Goal: Register for event/course

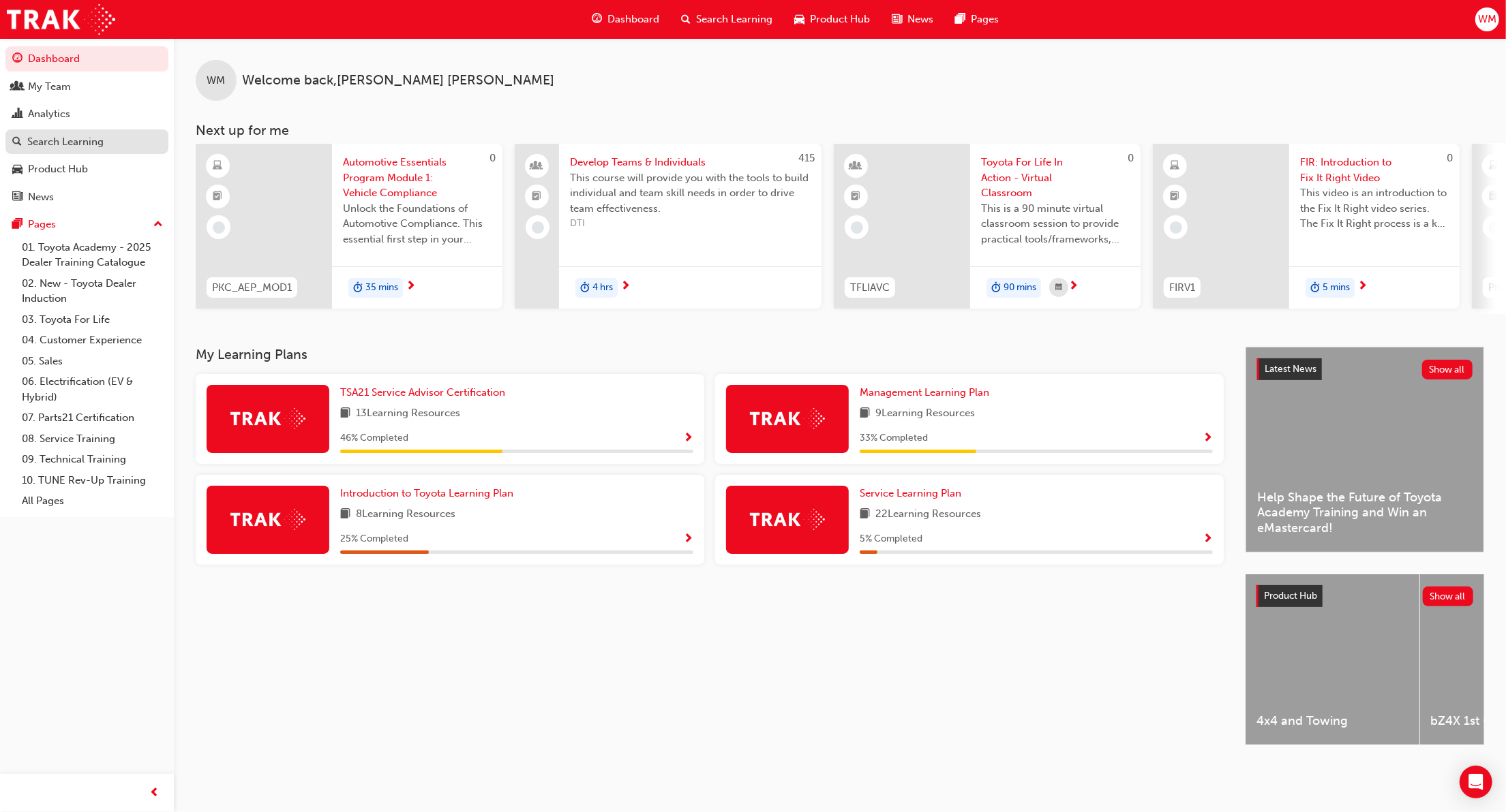
click at [47, 143] on div "Search Learning" at bounding box center [65, 142] width 77 height 16
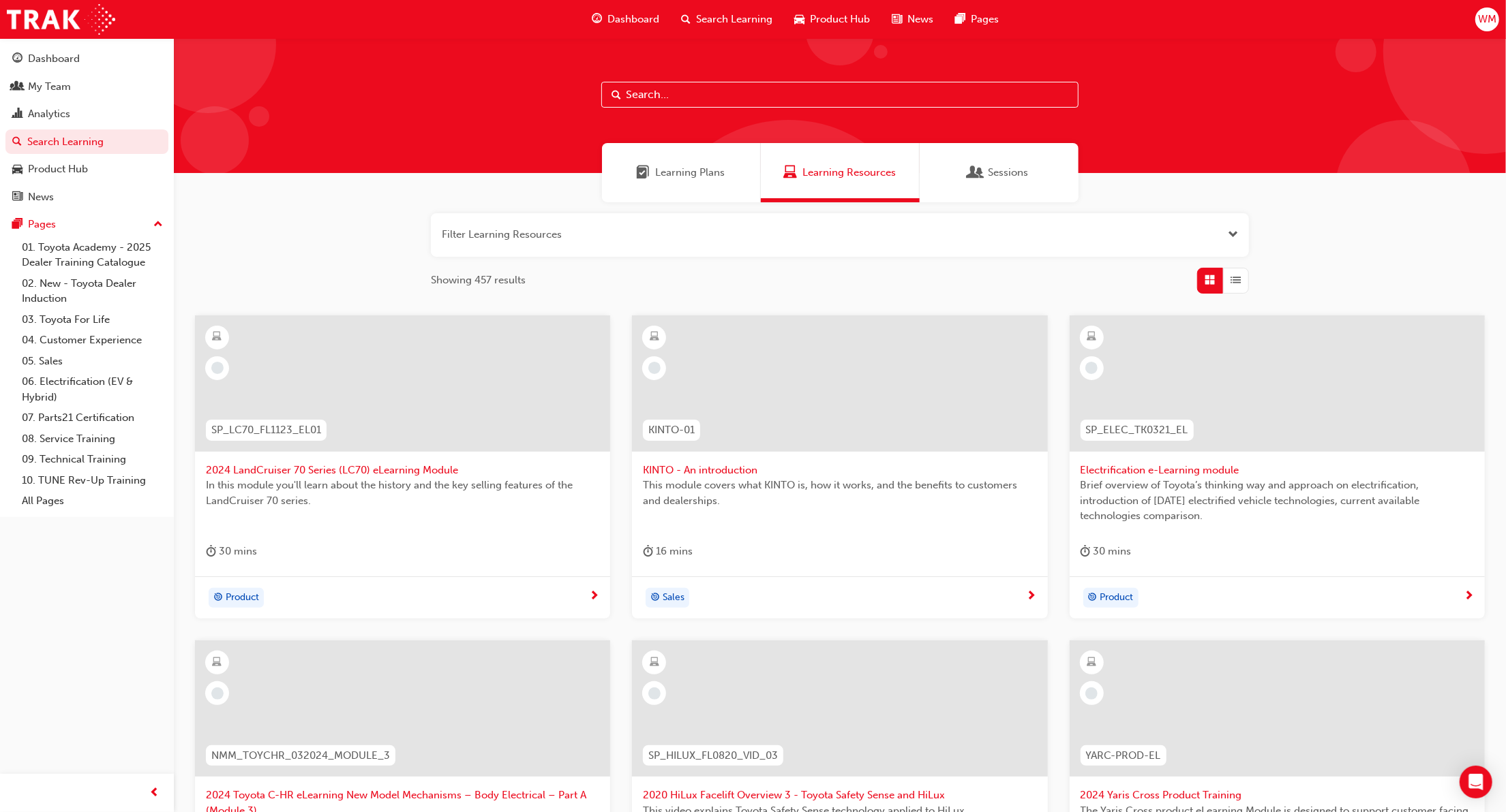
click at [683, 94] on input "text" at bounding box center [839, 94] width 477 height 26
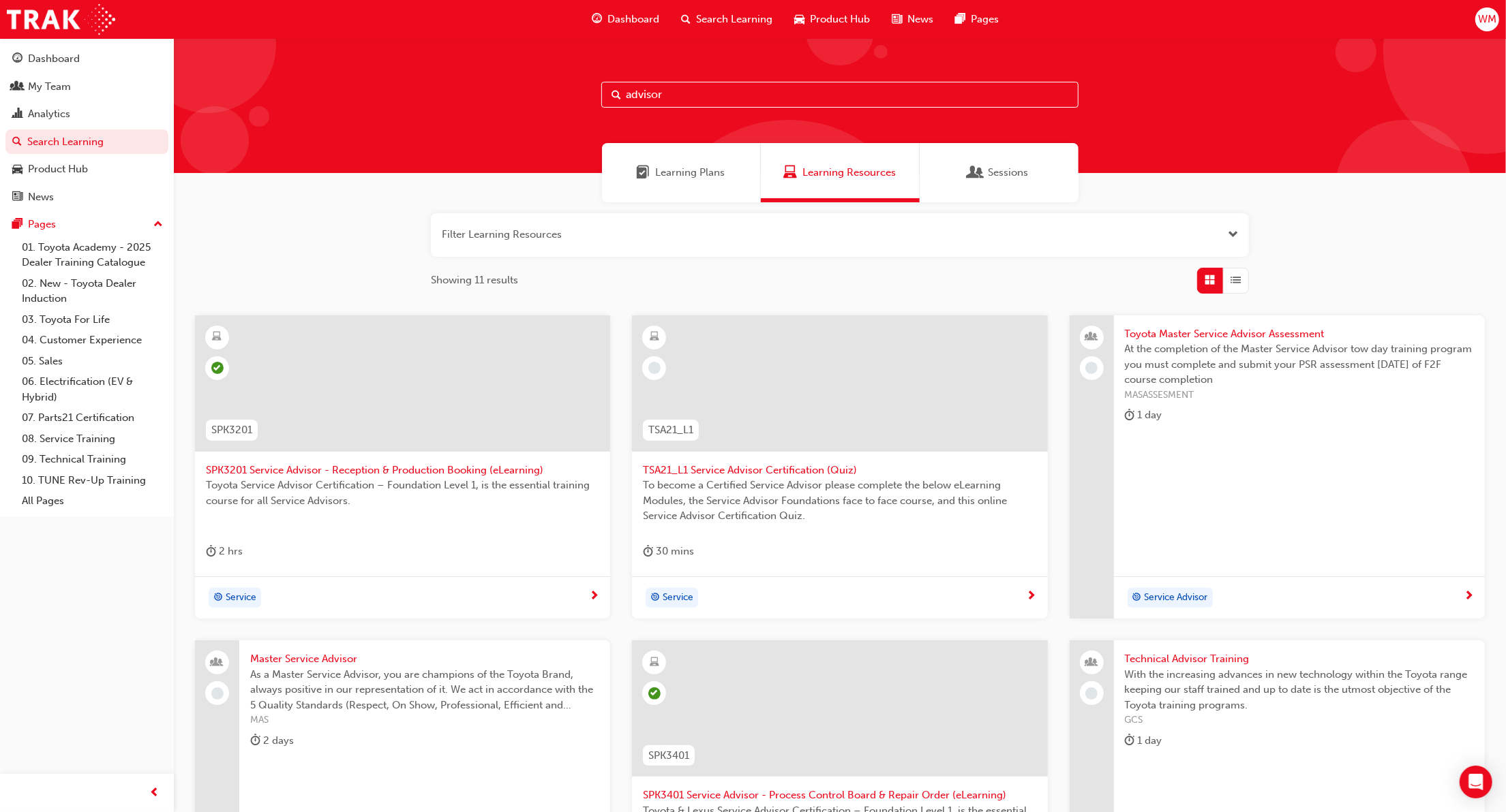
type input "advisor"
click at [1232, 235] on span "Open the filter" at bounding box center [1232, 235] width 10 height 16
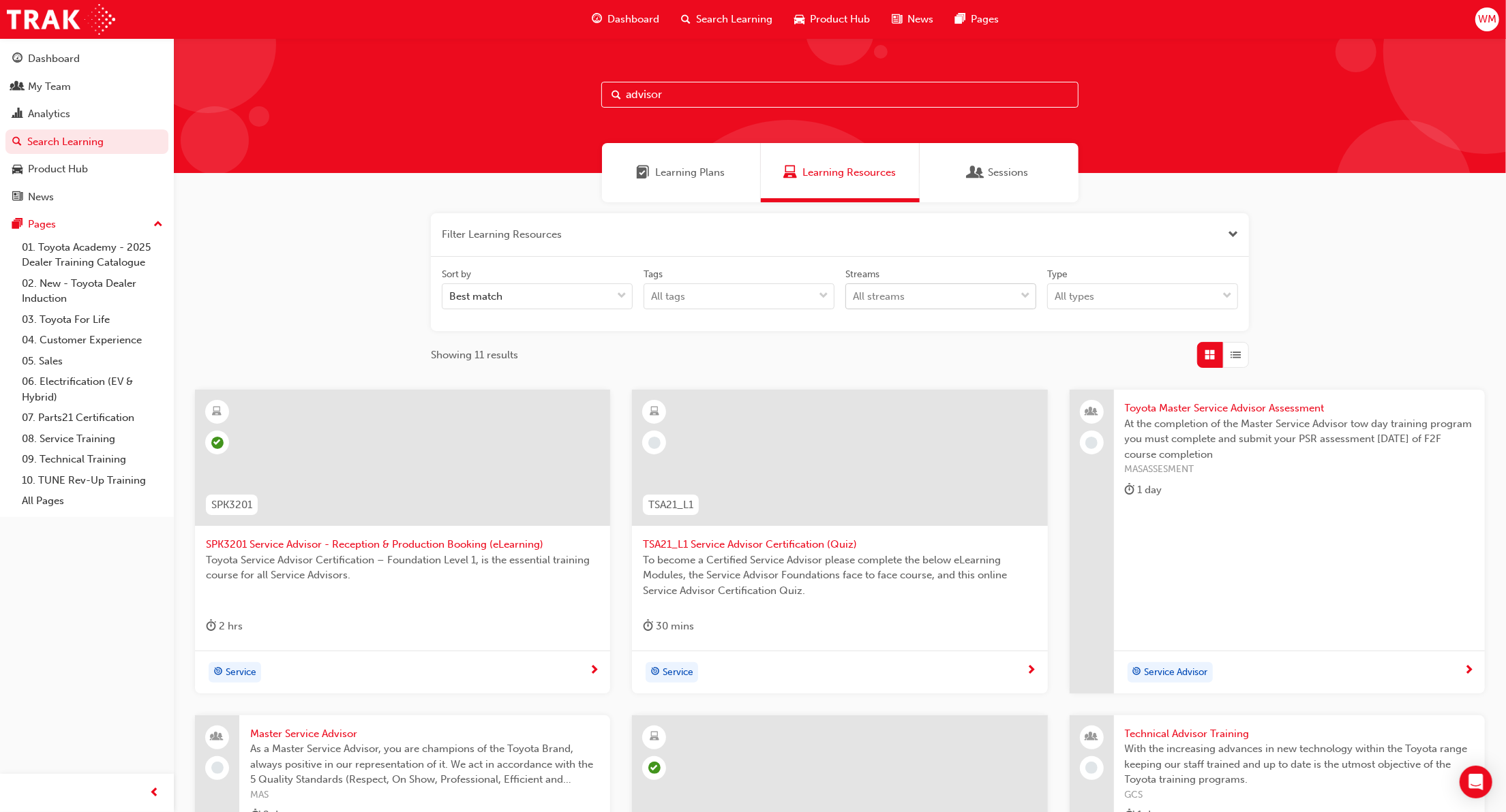
click at [938, 298] on div "All streams" at bounding box center [931, 296] width 169 height 24
click at [854, 298] on input "Streams All streams" at bounding box center [853, 296] width 2 height 12
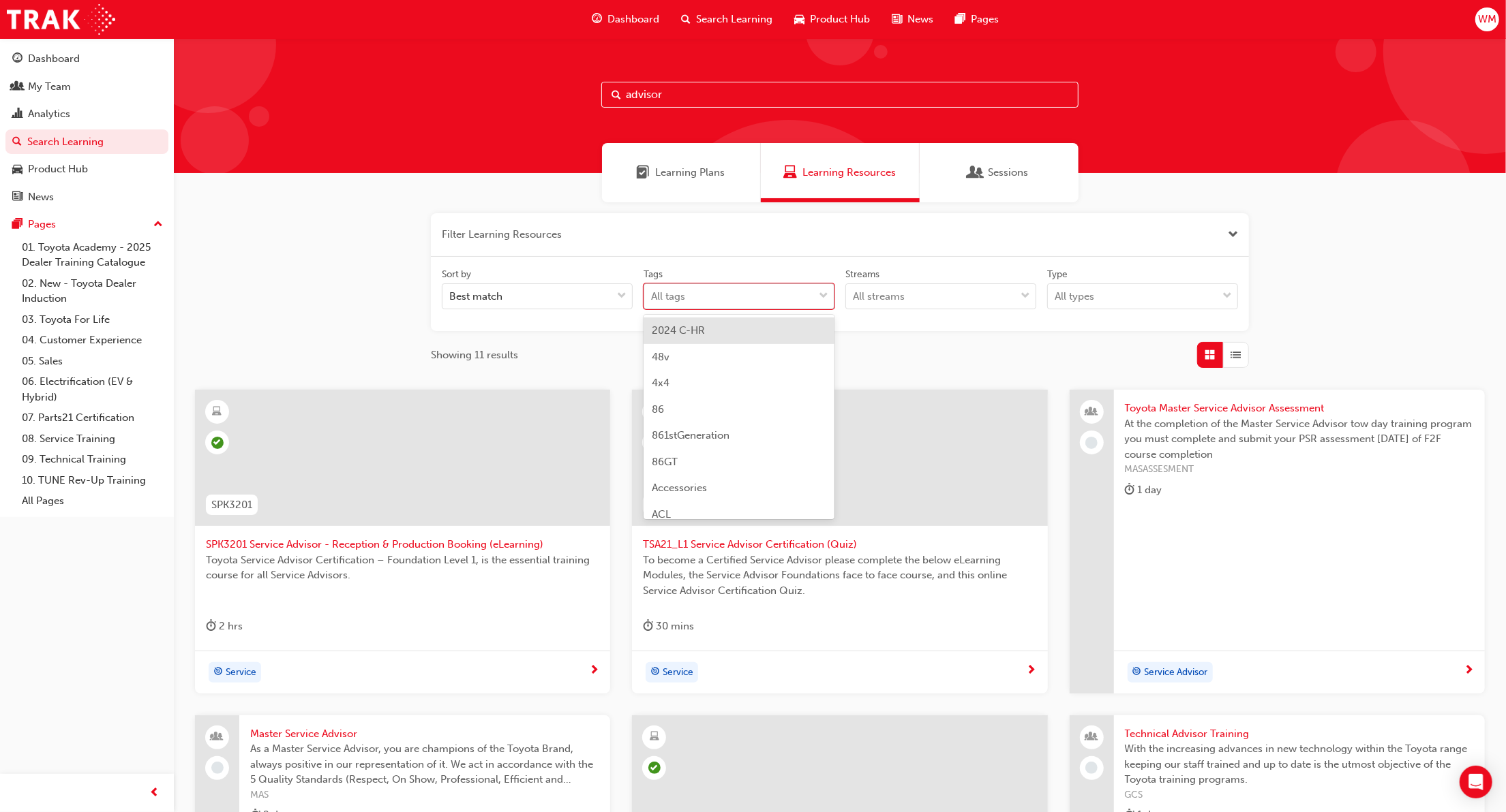
click at [813, 290] on div "tagOptions" at bounding box center [823, 296] width 21 height 25
click at [653, 290] on input "Tags option 2024 C-HR focused, 1 of 189. 189 results available. Use Up and Down…" at bounding box center [652, 296] width 2 height 12
click at [1128, 298] on div "All types" at bounding box center [1133, 296] width 169 height 24
click at [1056, 298] on input "Type All types" at bounding box center [1055, 296] width 2 height 12
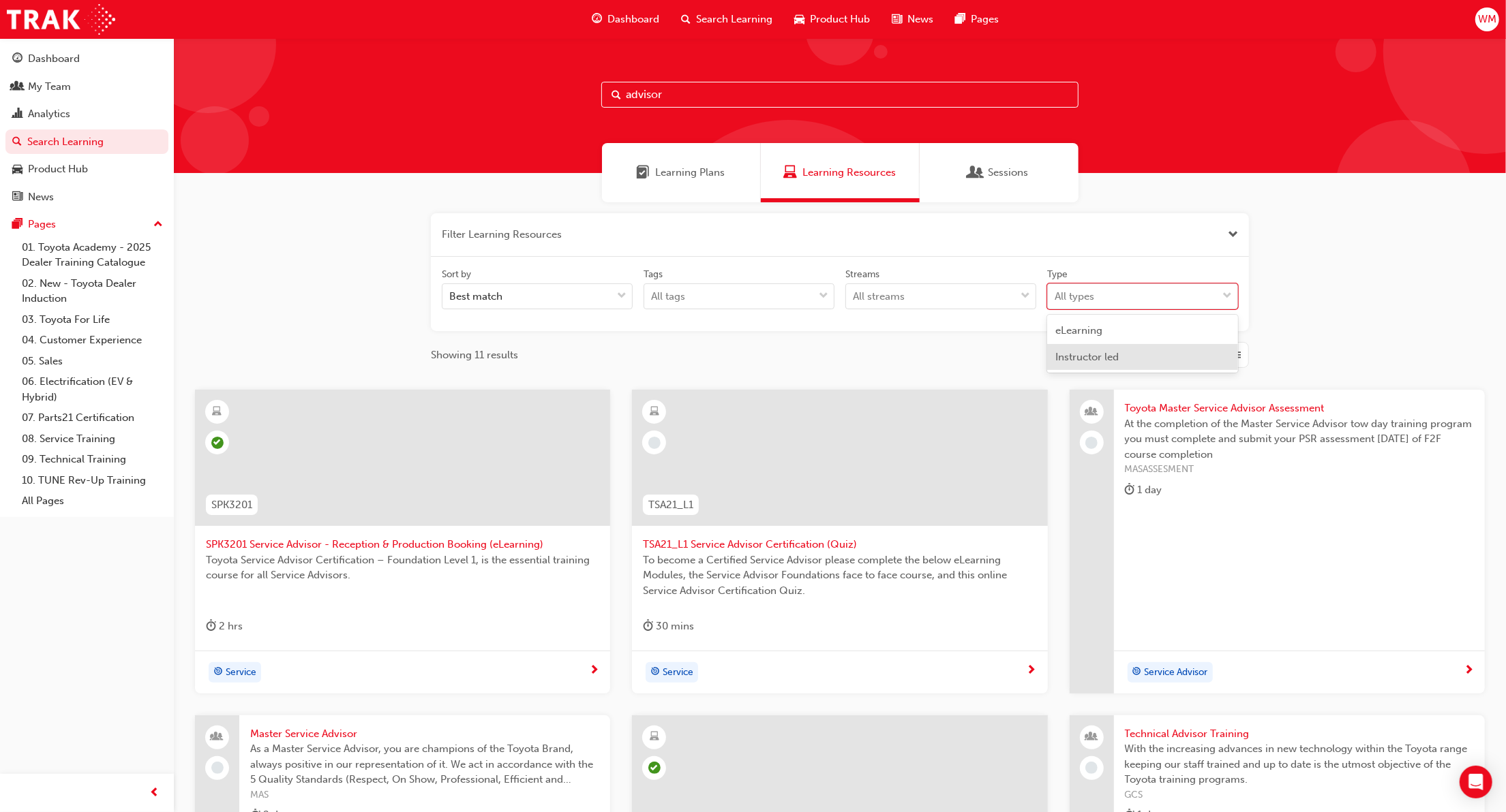
click at [1092, 358] on span "Instructor led" at bounding box center [1087, 357] width 63 height 13
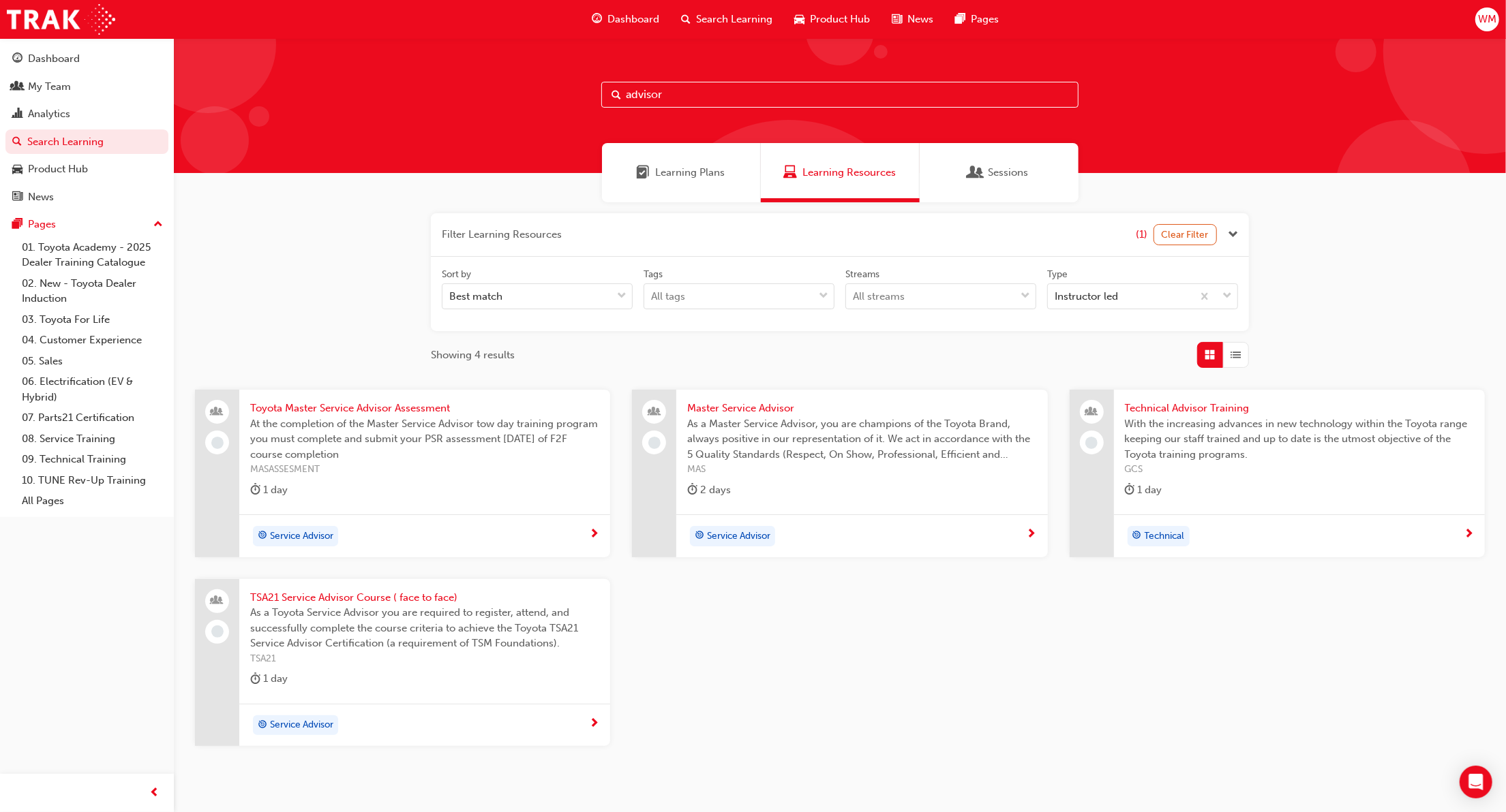
click at [401, 598] on span "TSA21 Service Advisor Course ( face to face)" at bounding box center [424, 598] width 349 height 16
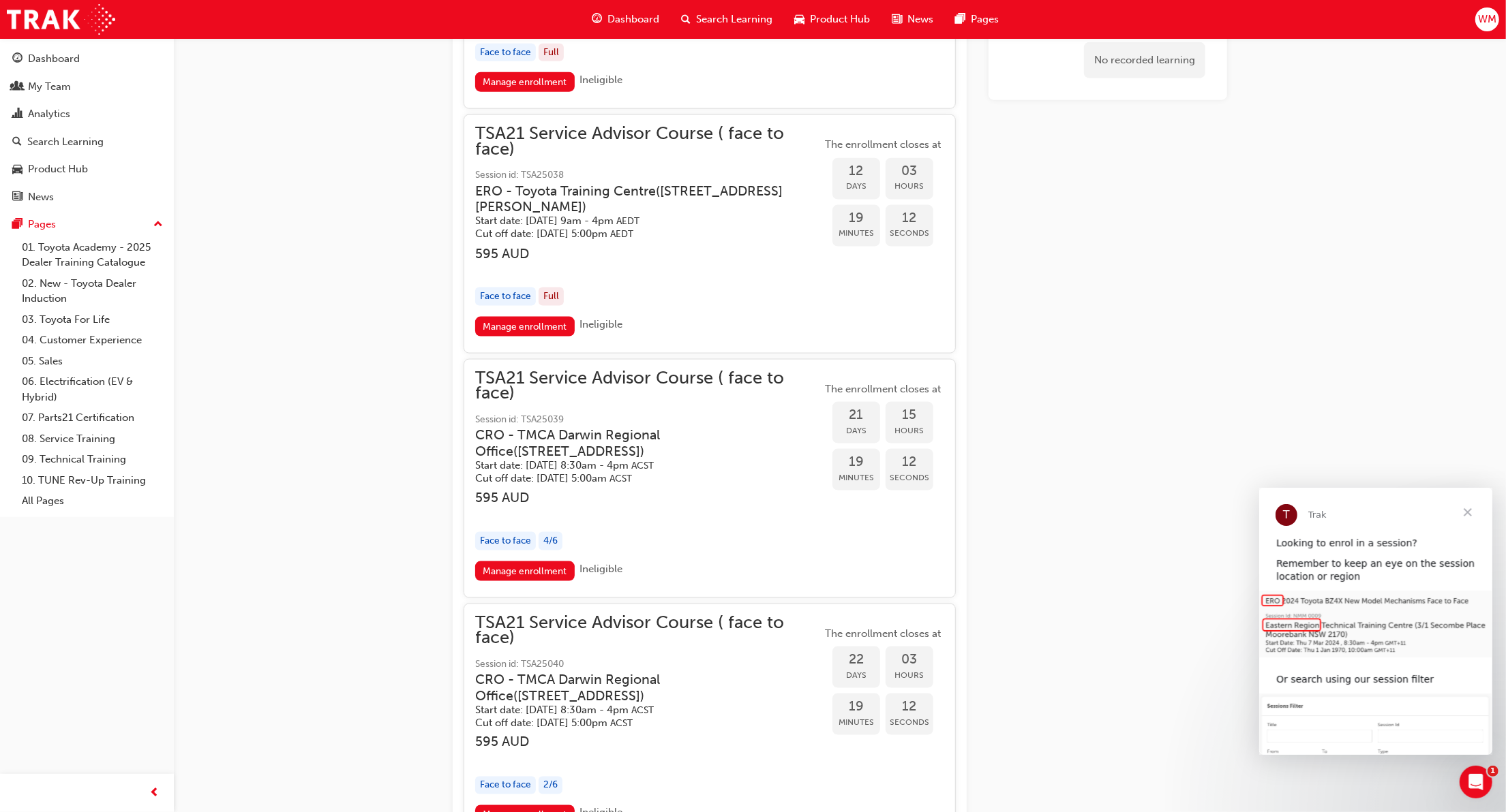
scroll to position [1675, 0]
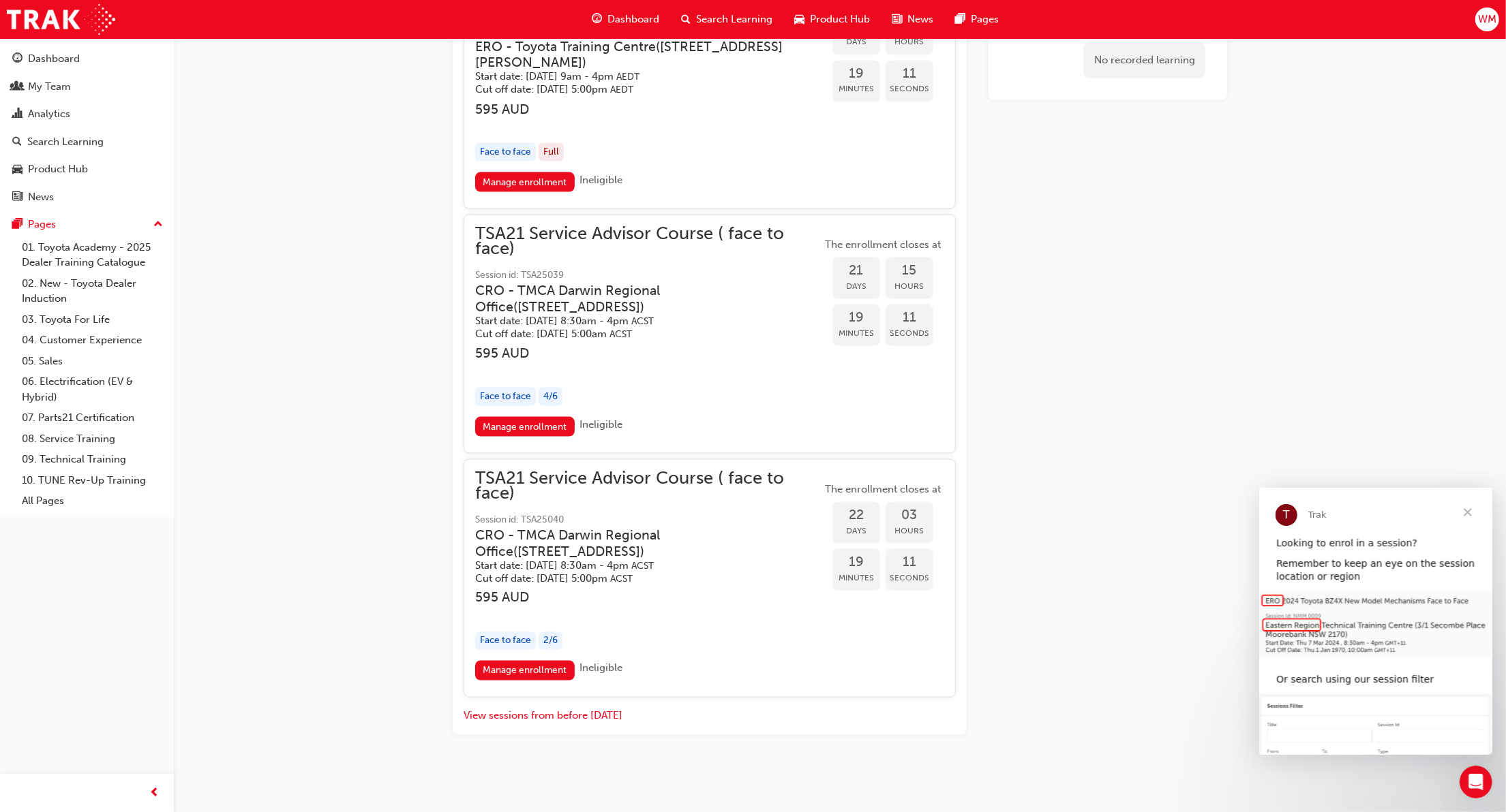
click at [1469, 508] on span "Close" at bounding box center [1467, 512] width 49 height 49
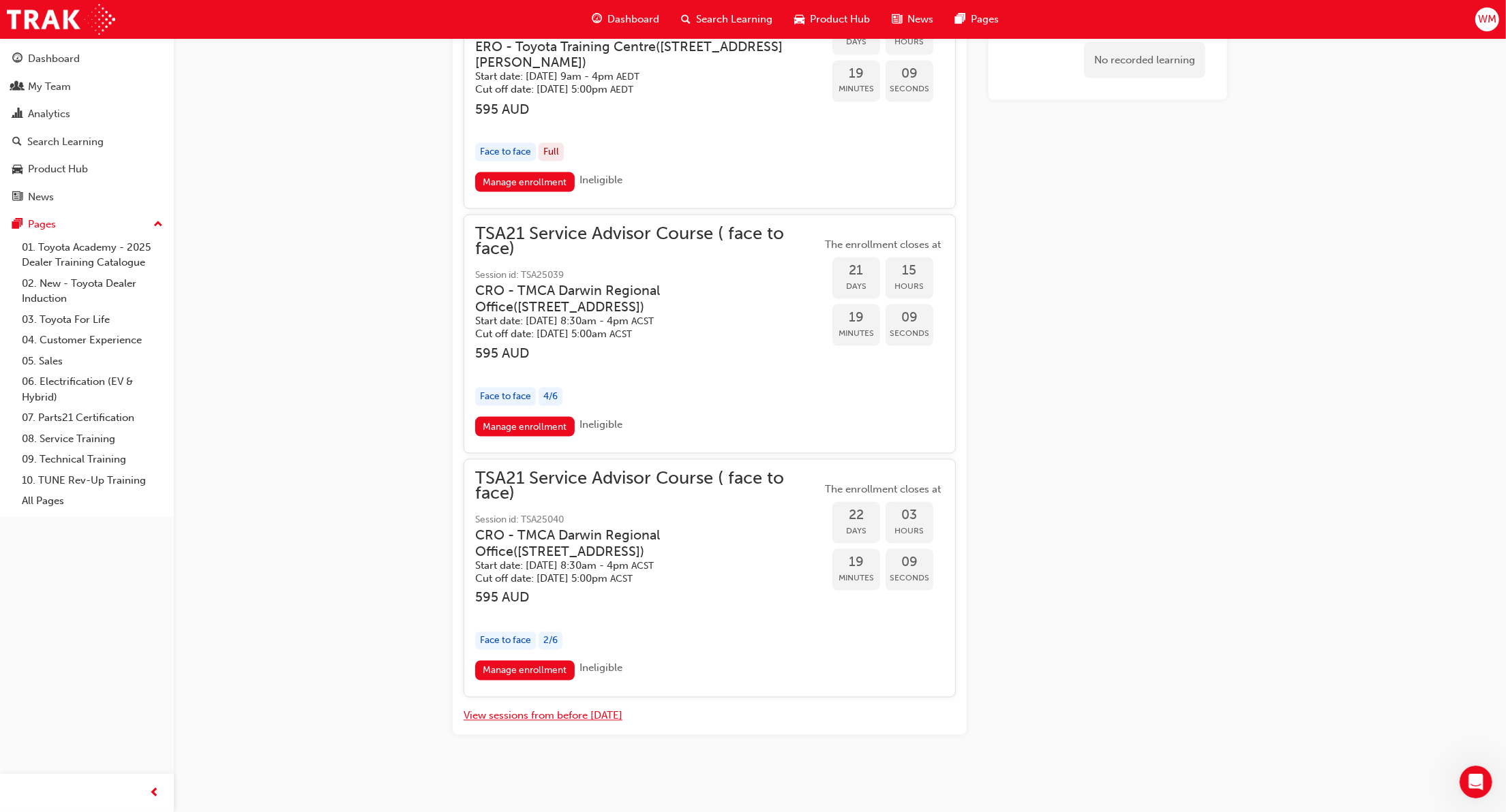
click at [576, 713] on button "View sessions from before [DATE]" at bounding box center [543, 716] width 159 height 16
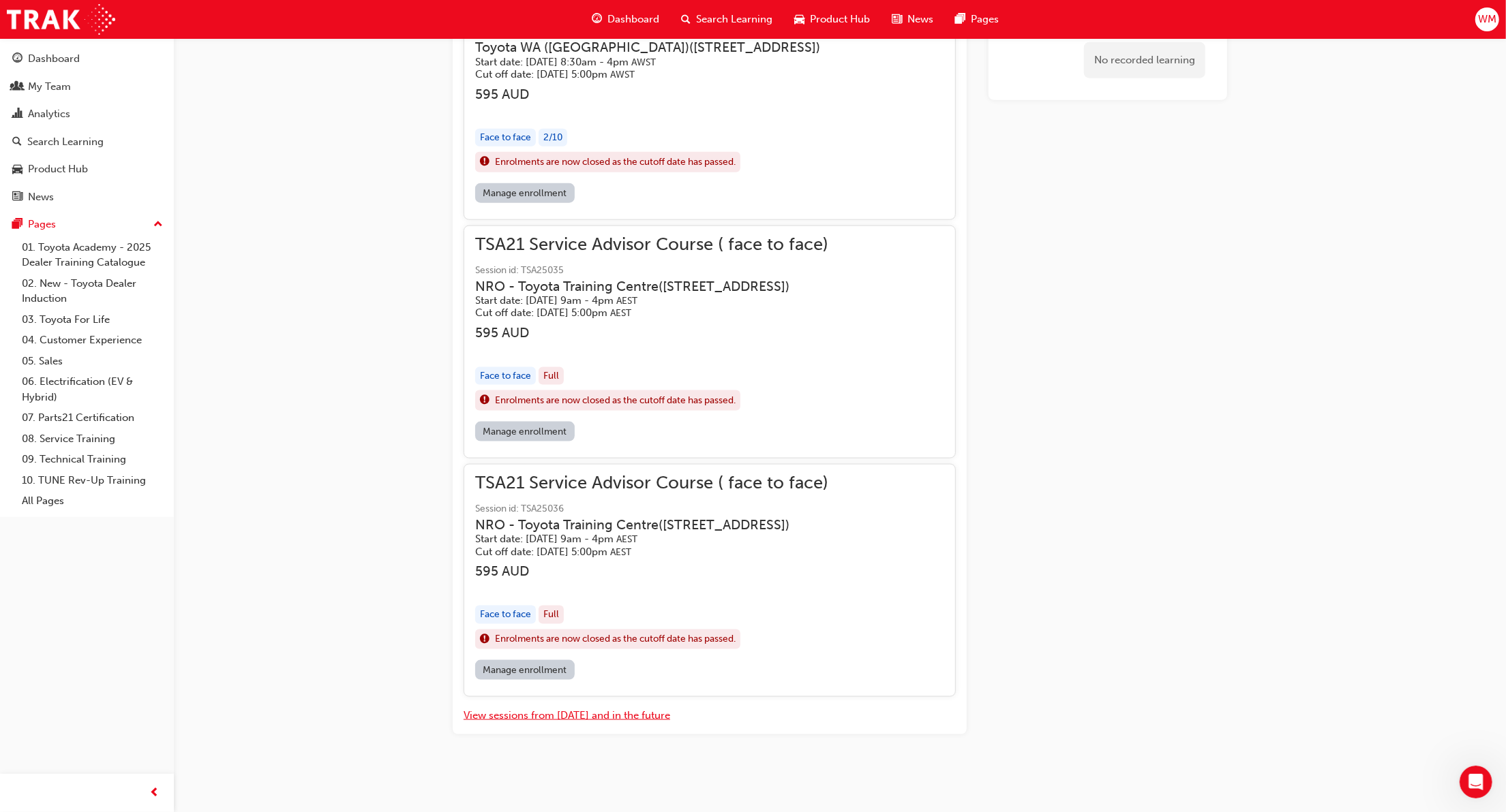
scroll to position [19630, 0]
click at [614, 561] on div "TSA21 Service Advisor Course ( face to face) Session id: TSA25036 NRO - [GEOGRA…" at bounding box center [709, 580] width 492 height 233
click at [614, 491] on span "TSA21 Service Advisor Course ( face to face)" at bounding box center [652, 484] width 353 height 16
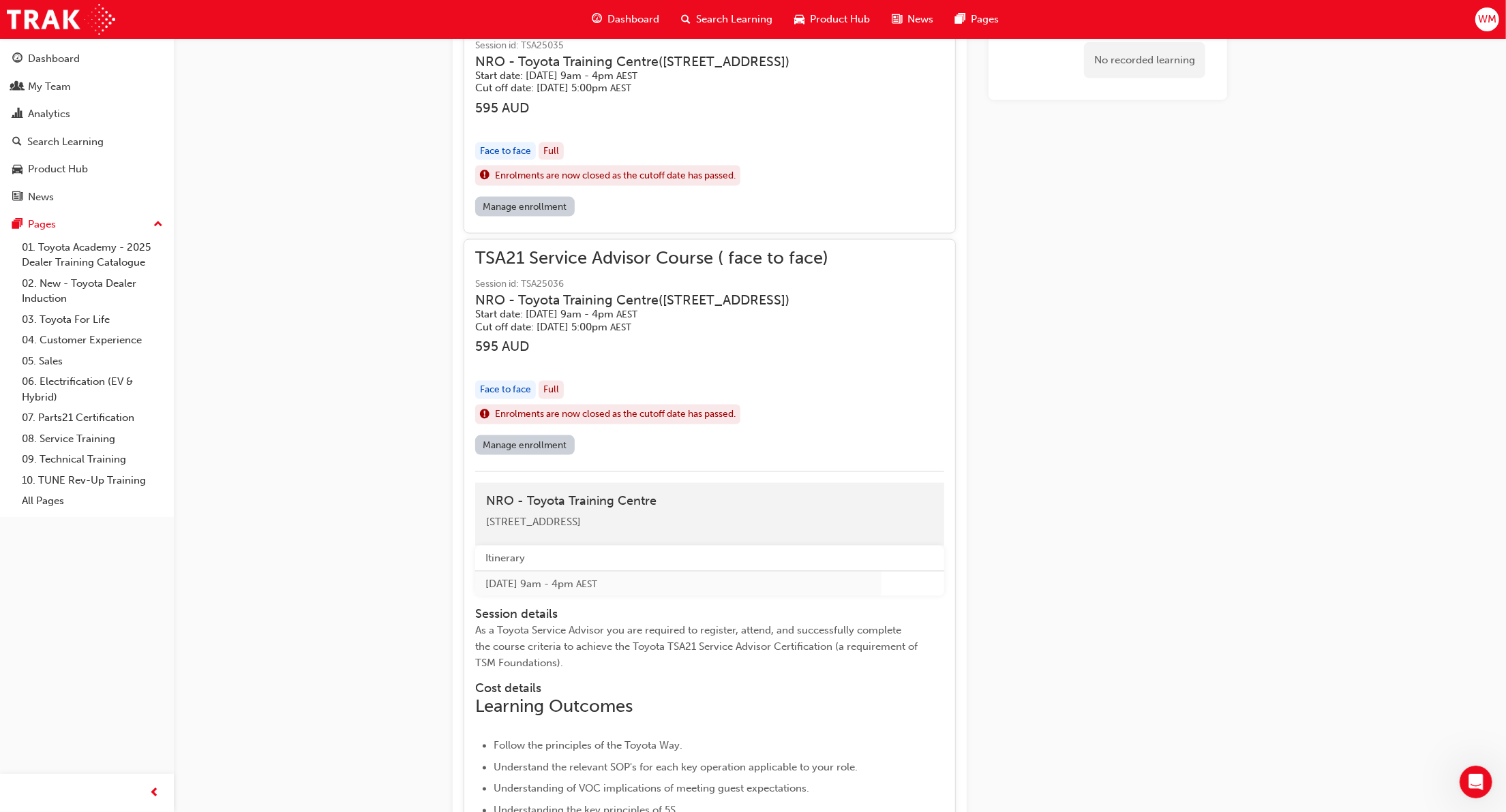
scroll to position [19902, 0]
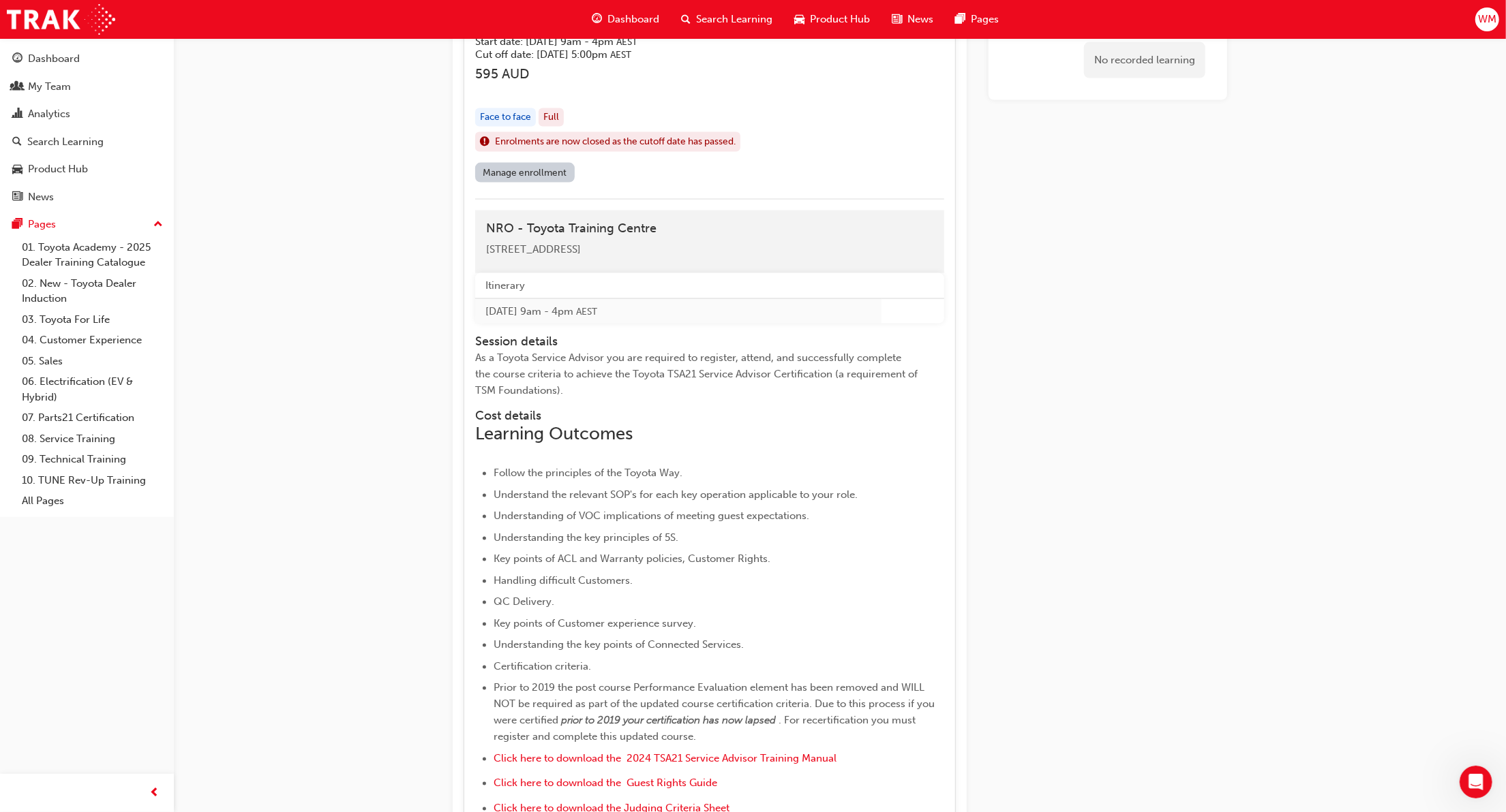
click at [546, 183] on link "Manage enrollment" at bounding box center [525, 172] width 100 height 20
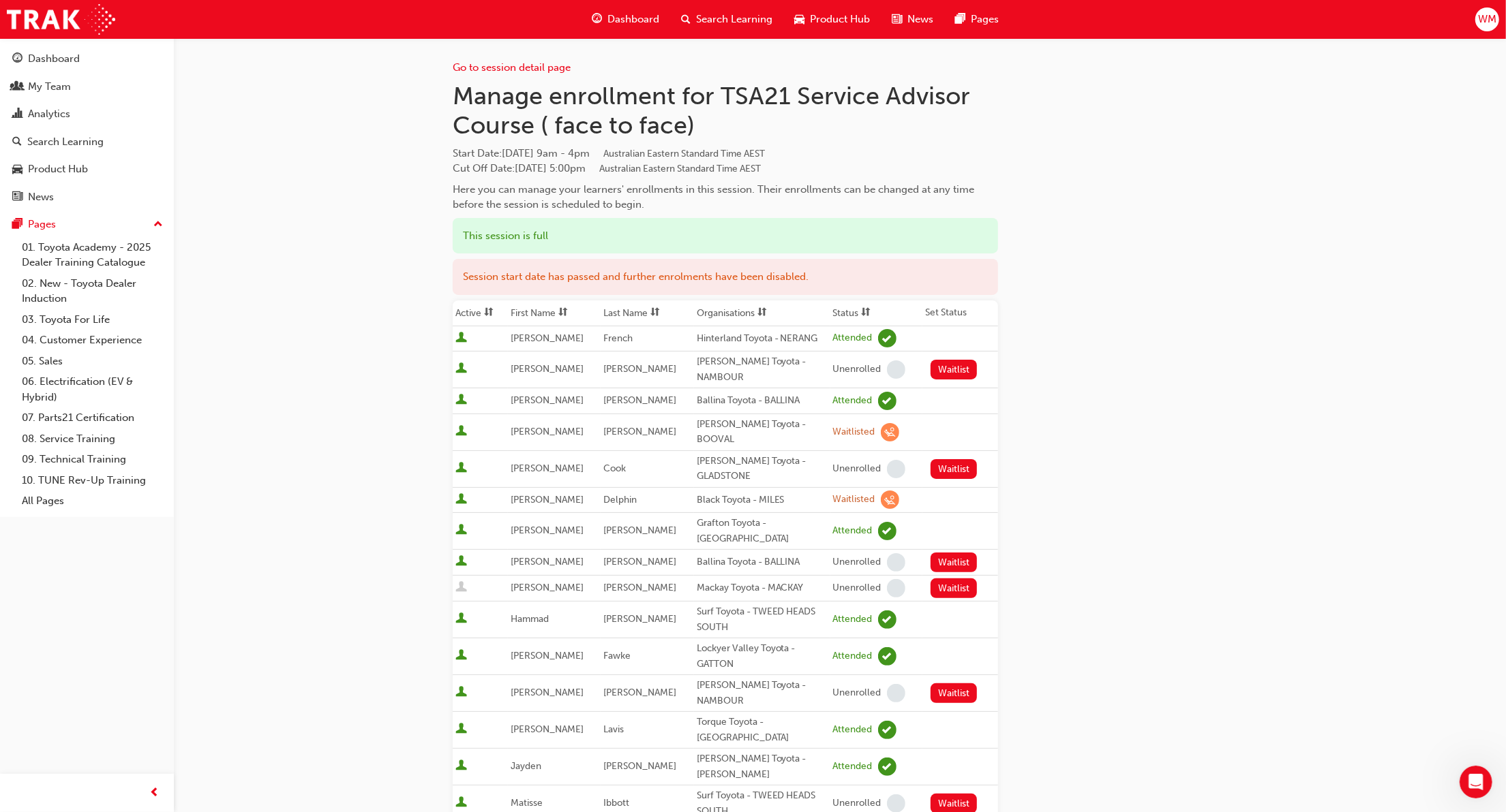
click at [728, 641] on div "Lockyer Valley Toyota - GATTON" at bounding box center [762, 656] width 131 height 31
click at [702, 641] on div "Lockyer Valley Toyota - GATTON" at bounding box center [762, 656] width 131 height 31
